Goal: Task Accomplishment & Management: Complete application form

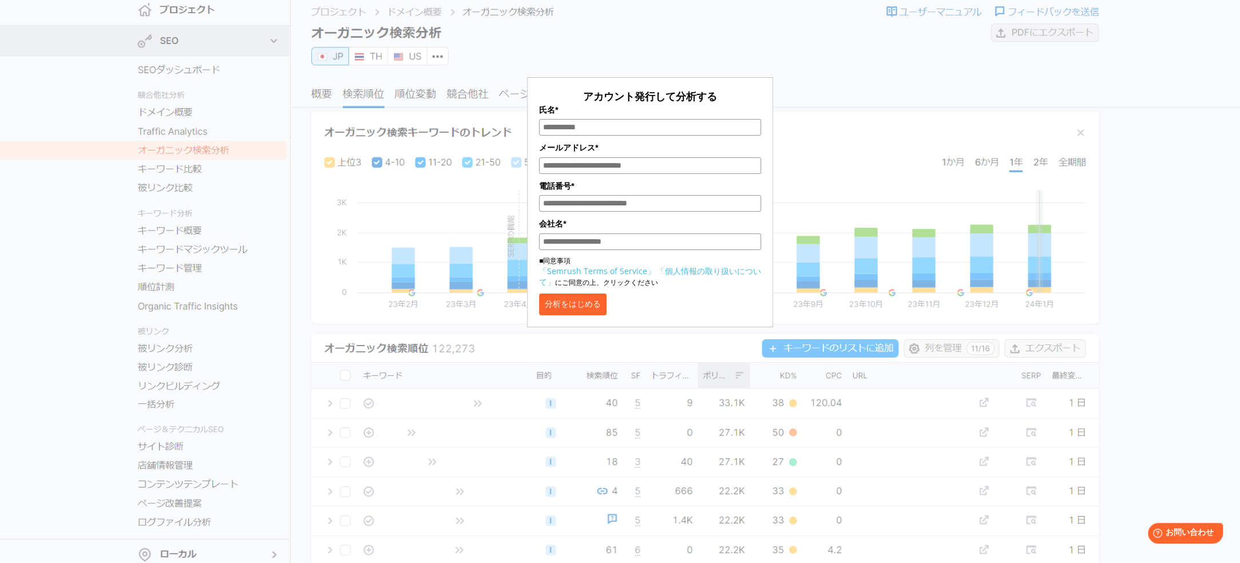
click at [578, 126] on input "氏名*" at bounding box center [650, 127] width 222 height 17
click at [580, 101] on p "アカウント発行して分析する" at bounding box center [650, 96] width 222 height 14
click at [600, 58] on div "アカウント発行して分析する 氏名* メールアドレス* 電話番号* 会社名* ■同意事項 「Semrush Terms of Service」 「個人情報の取り…" at bounding box center [650, 170] width 572 height 313
